Goal: Task Accomplishment & Management: Manage account settings

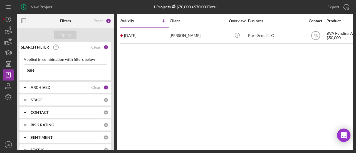
click at [65, 67] on input "pure" at bounding box center [65, 70] width 83 height 11
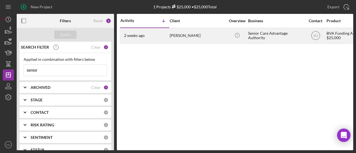
type input "senior"
click at [187, 37] on div "[PERSON_NAME]" at bounding box center [197, 35] width 56 height 15
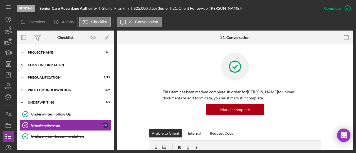
click at [63, 64] on div "Client Information" at bounding box center [67, 64] width 79 height 3
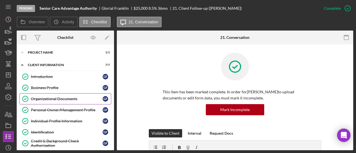
click at [58, 95] on link "Organizational Documents Organizational Documents G F" at bounding box center [65, 98] width 92 height 11
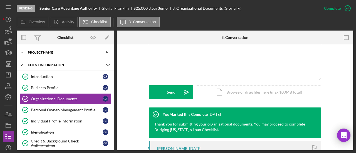
scroll to position [222, 0]
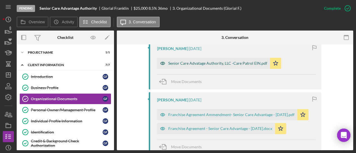
click at [206, 65] on div "Senior Care Advatage Authority, LLC -Care Patrol EIN.pdf" at bounding box center [217, 63] width 99 height 4
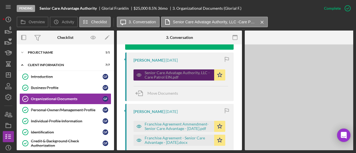
scroll to position [234, 0]
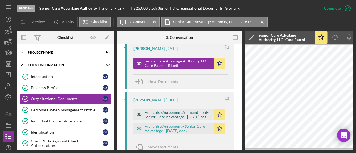
click at [185, 112] on div "Franchise Agreement Ammendment- Senior Care Advantage - [DATE].pdf" at bounding box center [177, 114] width 67 height 9
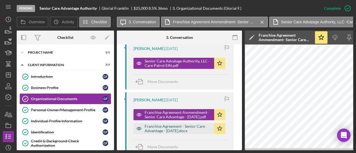
click at [178, 126] on div "Franchise Agreement - Senior Care Advantage - [DATE].docx" at bounding box center [177, 128] width 67 height 9
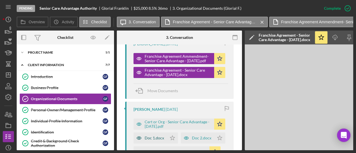
scroll to position [345, 0]
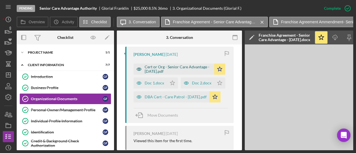
click at [180, 71] on div "Cert or Org - Senior Care Advantage - [DATE].pdf" at bounding box center [177, 69] width 67 height 9
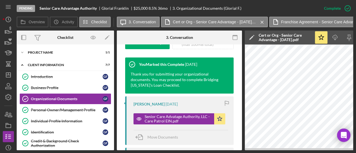
scroll to position [234, 0]
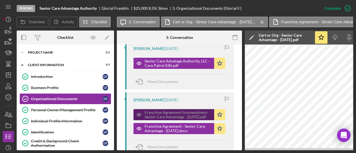
click at [182, 115] on div "Franchise Agreement Ammendment- Senior Care Advantage - [DATE].pdf" at bounding box center [177, 114] width 67 height 9
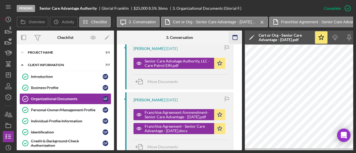
click at [230, 37] on icon "button" at bounding box center [235, 37] width 12 height 12
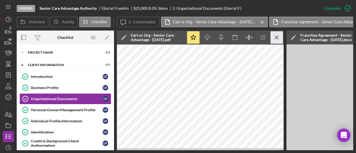
click at [272, 36] on icon "Icon/Menu Close" at bounding box center [276, 37] width 12 height 12
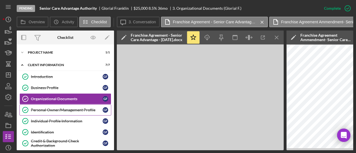
click at [75, 109] on div "Personal Owner/Management Profile" at bounding box center [67, 110] width 72 height 4
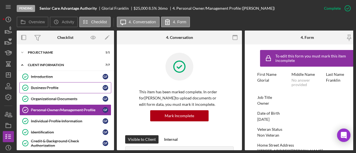
click at [44, 87] on div "Business Profile" at bounding box center [67, 88] width 72 height 4
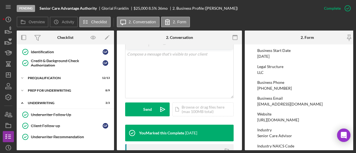
scroll to position [140, 0]
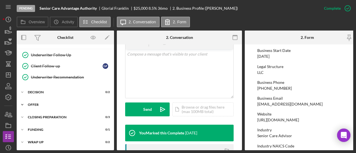
click at [35, 104] on div "Offer" at bounding box center [67, 104] width 79 height 3
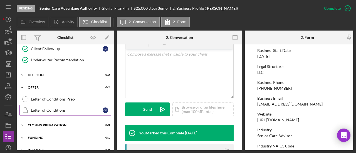
scroll to position [165, 0]
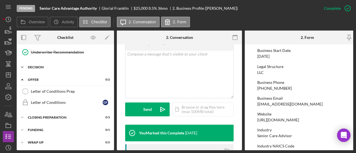
click at [44, 66] on div "Decision" at bounding box center [67, 67] width 79 height 3
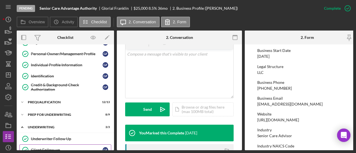
scroll to position [79, 0]
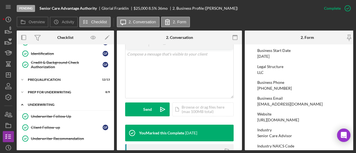
click at [47, 101] on div "Icon/Expander Underwriting 3 / 3" at bounding box center [65, 104] width 97 height 11
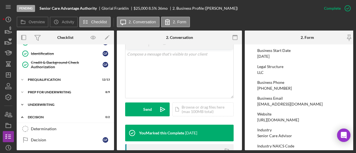
click at [47, 101] on div "Icon/Expander Underwriting 3 / 3" at bounding box center [65, 104] width 97 height 11
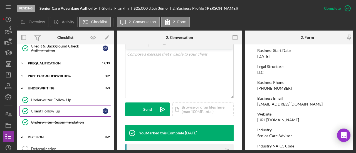
scroll to position [106, 0]
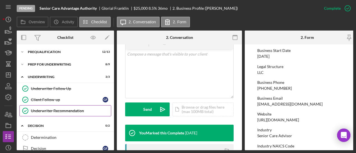
click at [55, 111] on div "Underwriter Recommendation" at bounding box center [71, 111] width 80 height 4
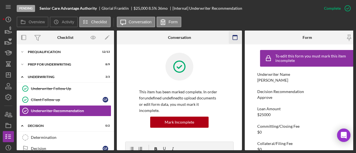
click at [232, 39] on icon "button" at bounding box center [235, 37] width 12 height 12
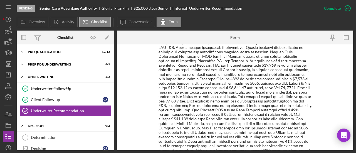
scroll to position [178, 0]
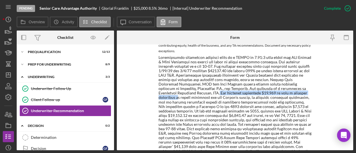
drag, startPoint x: 198, startPoint y: 92, endPoint x: 304, endPoint y: 91, distance: 106.7
click at [304, 91] on div at bounding box center [234, 126] width 153 height 143
click at [267, 69] on div at bounding box center [234, 126] width 153 height 143
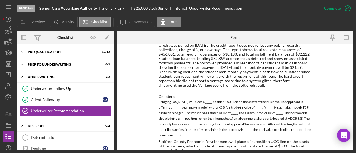
scroll to position [456, 0]
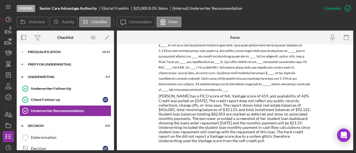
click at [45, 65] on div "Icon/Expander Prep for Underwriting 8 / 9" at bounding box center [65, 64] width 97 height 11
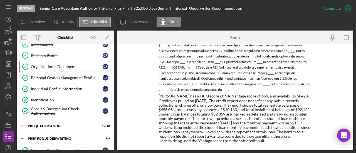
scroll to position [0, 0]
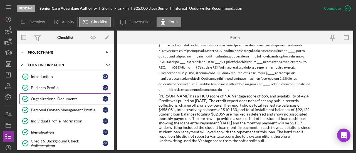
click at [52, 98] on div "Organizational Documents" at bounding box center [67, 99] width 72 height 4
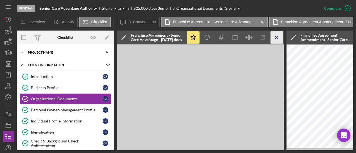
click at [279, 37] on icon "Icon/Menu Close" at bounding box center [276, 37] width 12 height 12
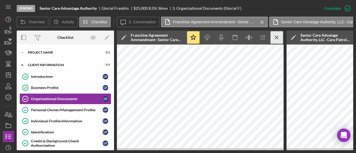
click at [276, 36] on icon "Icon/Menu Close" at bounding box center [276, 37] width 12 height 12
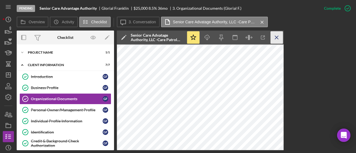
click at [275, 37] on icon "Icon/Menu Close" at bounding box center [276, 37] width 12 height 12
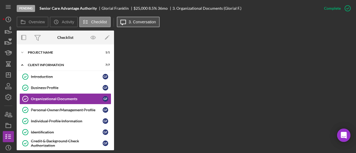
click at [129, 22] on label "3. Conversation" at bounding box center [142, 22] width 27 height 4
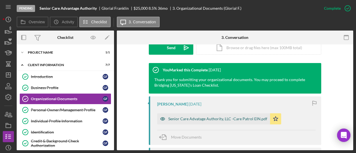
click at [200, 117] on div "Senior Care Advatage Authority, LLC -Care Patrol EIN.pdf" at bounding box center [217, 119] width 99 height 4
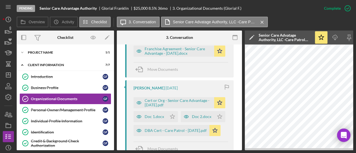
scroll to position [312, 0]
click at [176, 48] on div "Franchise Agreement - Senior Care Advantage - [DATE].docx" at bounding box center [177, 50] width 67 height 9
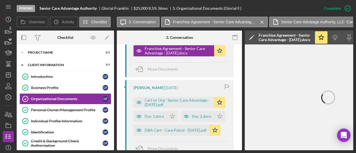
click at [236, 38] on icon "button" at bounding box center [235, 37] width 12 height 12
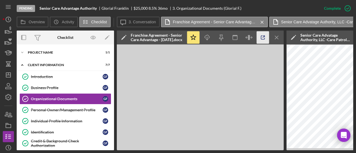
click at [261, 38] on icon "button" at bounding box center [262, 37] width 12 height 12
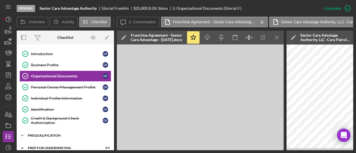
scroll to position [0, 0]
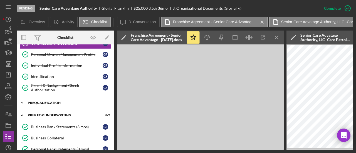
click at [47, 101] on div "Prequalification" at bounding box center [67, 102] width 79 height 3
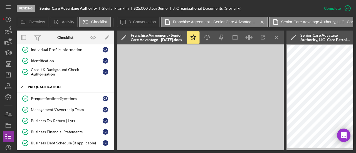
scroll to position [111, 0]
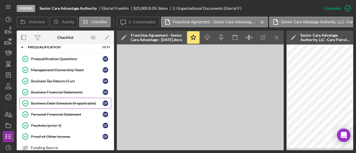
click at [50, 101] on div "Business Debt Schedule (if applicable)" at bounding box center [67, 103] width 72 height 4
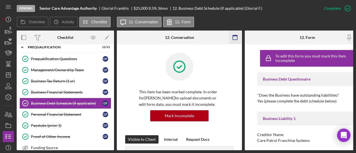
click at [237, 38] on rect "button" at bounding box center [234, 37] width 4 height 4
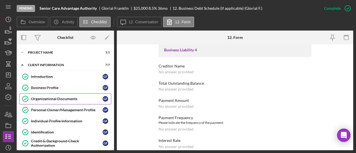
scroll to position [111, 0]
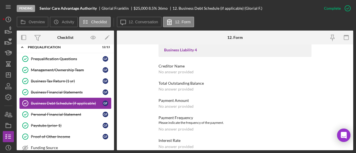
click at [72, 101] on div "Business Debt Schedule (if applicable)" at bounding box center [67, 103] width 72 height 4
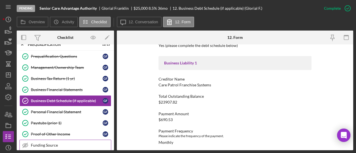
scroll to position [83, 0]
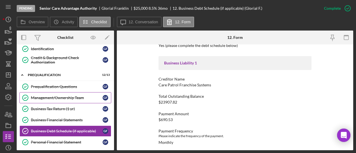
click at [52, 96] on div "Management/Ownership Team" at bounding box center [67, 98] width 72 height 4
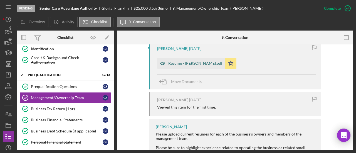
click at [181, 60] on div "Resume - Glorial Franklin.pdf" at bounding box center [191, 63] width 68 height 11
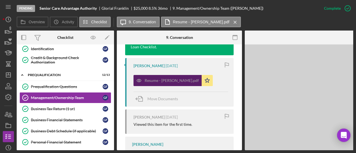
scroll to position [239, 0]
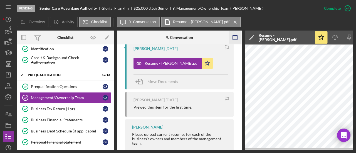
click at [235, 34] on icon "button" at bounding box center [235, 37] width 12 height 12
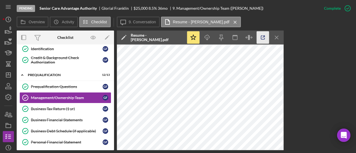
click at [263, 36] on polyline "button" at bounding box center [263, 36] width 1 height 1
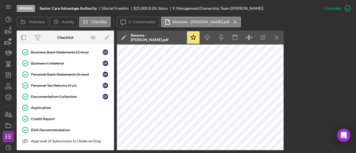
scroll to position [222, 0]
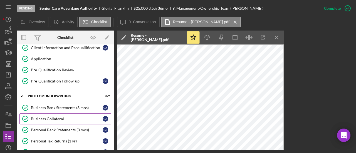
click at [60, 117] on div "Business Collateral" at bounding box center [67, 119] width 72 height 4
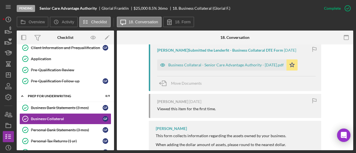
scroll to position [222, 0]
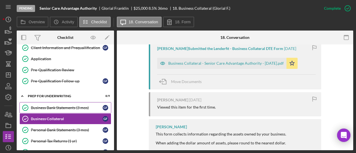
click at [51, 106] on div "Business Bank Statements (3 mos)" at bounding box center [67, 108] width 72 height 4
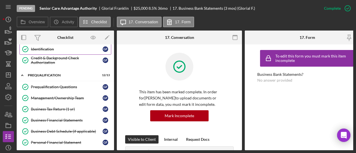
scroll to position [83, 0]
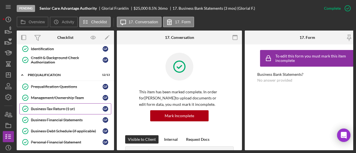
click at [63, 107] on div "Business Tax Return (1 yr)" at bounding box center [67, 109] width 72 height 4
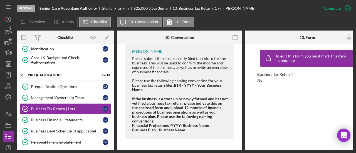
scroll to position [374, 0]
click at [57, 118] on div "Business Financial Statements" at bounding box center [67, 120] width 72 height 4
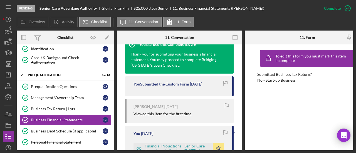
scroll to position [250, 0]
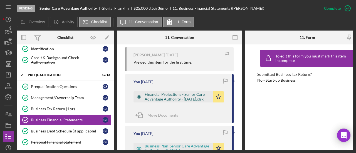
click at [159, 97] on div "Financial Projections - Senior Care Advantage Authority - 5.05.2025.xlsx" at bounding box center [176, 96] width 65 height 9
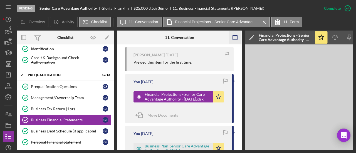
click at [234, 38] on icon "button" at bounding box center [235, 37] width 12 height 12
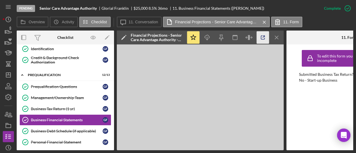
click at [261, 41] on icon "button" at bounding box center [262, 37] width 12 height 12
click at [280, 35] on icon "Icon/Menu Close" at bounding box center [276, 37] width 12 height 12
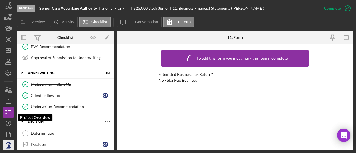
scroll to position [47, 0]
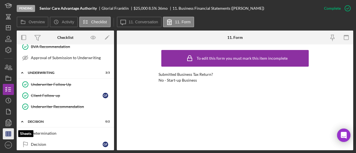
click at [9, 133] on icon "button" at bounding box center [8, 134] width 14 height 14
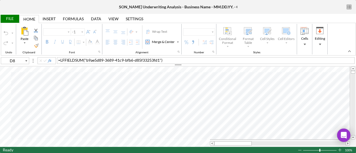
type input "Helvetica Neue"
type input "11"
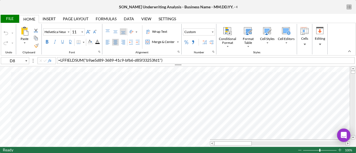
type input "A1"
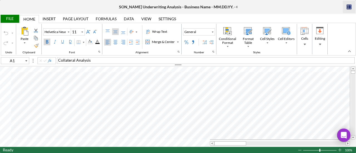
click at [352, 5] on icon "button" at bounding box center [348, 7] width 12 height 12
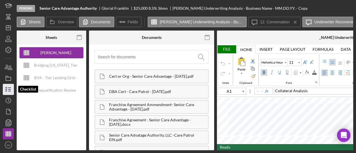
click at [8, 90] on icon "button" at bounding box center [8, 89] width 14 height 14
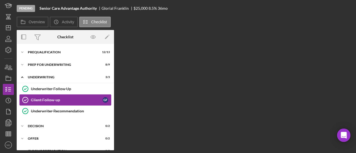
scroll to position [27, 0]
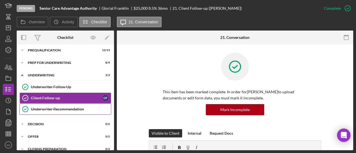
click at [59, 107] on div "Underwriter Recommendation" at bounding box center [71, 109] width 80 height 4
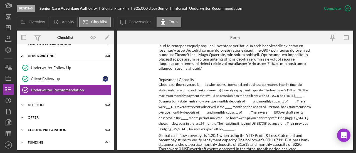
scroll to position [55, 0]
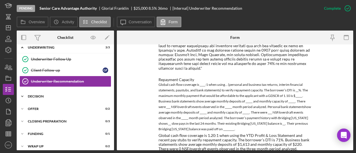
click at [44, 98] on div "Icon/Expander Decision 0 / 2" at bounding box center [65, 96] width 97 height 11
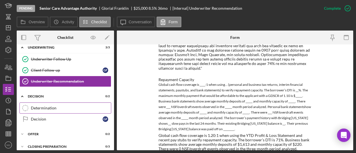
click at [46, 107] on div "Determination" at bounding box center [71, 108] width 80 height 4
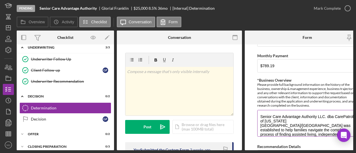
scroll to position [222, 0]
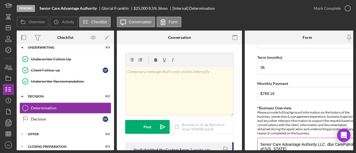
click at [289, 132] on div "Please provide full background information on the history of the business, owne…" at bounding box center [307, 122] width 100 height 25
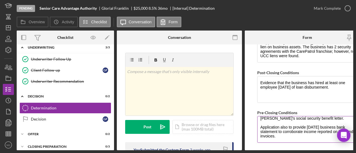
scroll to position [17, 0]
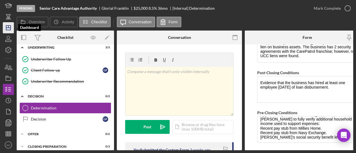
click at [13, 31] on icon "Icon/Dashboard" at bounding box center [8, 28] width 14 height 14
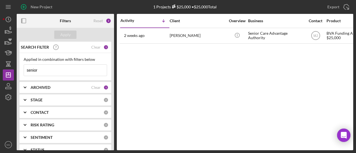
drag, startPoint x: 46, startPoint y: 67, endPoint x: 16, endPoint y: 68, distance: 30.0
click at [16, 68] on div "New Project 1 Projects $25,000 • $25,000 Total senior Export Icon/Export Filter…" at bounding box center [178, 75] width 350 height 150
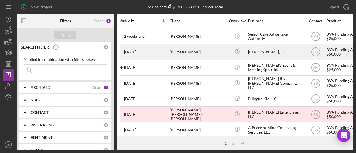
scroll to position [194, 0]
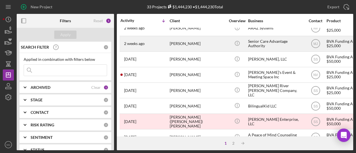
click at [259, 41] on div "Senior Care Advantage Authority" at bounding box center [276, 43] width 56 height 15
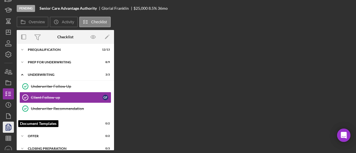
scroll to position [47, 0]
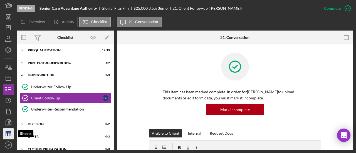
click at [9, 135] on line "button" at bounding box center [8, 135] width 5 height 0
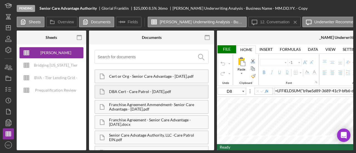
type input "Helvetica Neue"
type input "11"
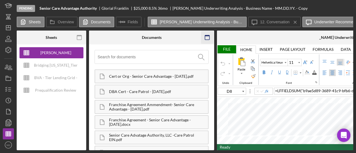
click at [205, 37] on icon "button" at bounding box center [207, 37] width 12 height 12
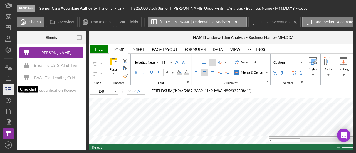
click at [7, 89] on icon "button" at bounding box center [8, 89] width 14 height 14
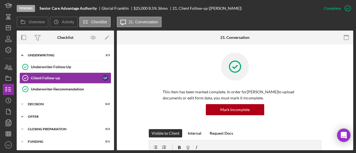
scroll to position [58, 0]
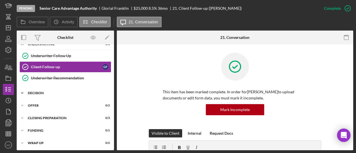
click at [37, 94] on div "Icon/Expander Decision 0 / 2" at bounding box center [65, 92] width 97 height 11
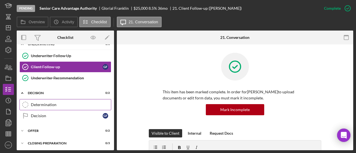
click at [41, 104] on div "Determination" at bounding box center [71, 104] width 80 height 4
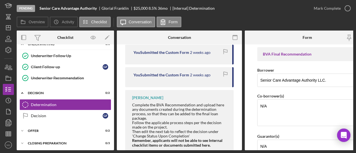
scroll to position [204, 0]
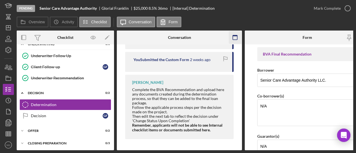
click at [235, 37] on icon "button" at bounding box center [235, 37] width 12 height 12
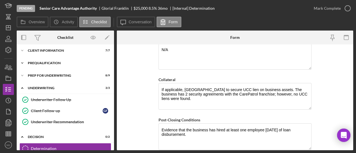
scroll to position [0, 0]
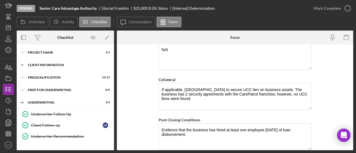
click at [45, 64] on div "Client Information" at bounding box center [67, 64] width 79 height 3
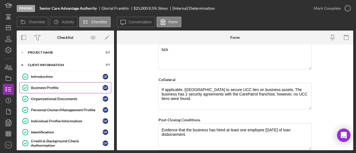
click at [49, 78] on div "Introduction" at bounding box center [67, 76] width 72 height 4
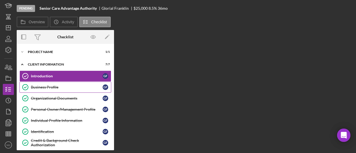
click at [48, 86] on div "Business Profile" at bounding box center [67, 87] width 72 height 4
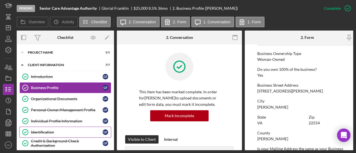
scroll to position [194, 0]
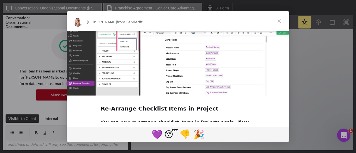
scroll to position [340, 0]
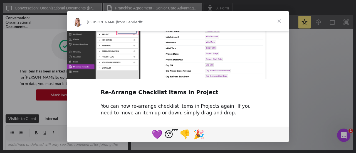
click at [277, 18] on span "Close" at bounding box center [279, 21] width 20 height 20
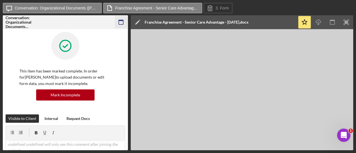
click at [121, 22] on icon "button" at bounding box center [121, 22] width 12 height 12
drag, startPoint x: 122, startPoint y: 24, endPoint x: 122, endPoint y: 30, distance: 6.4
click at [122, 24] on icon "button" at bounding box center [121, 22] width 12 height 12
